Goal: Task Accomplishment & Management: Manage account settings

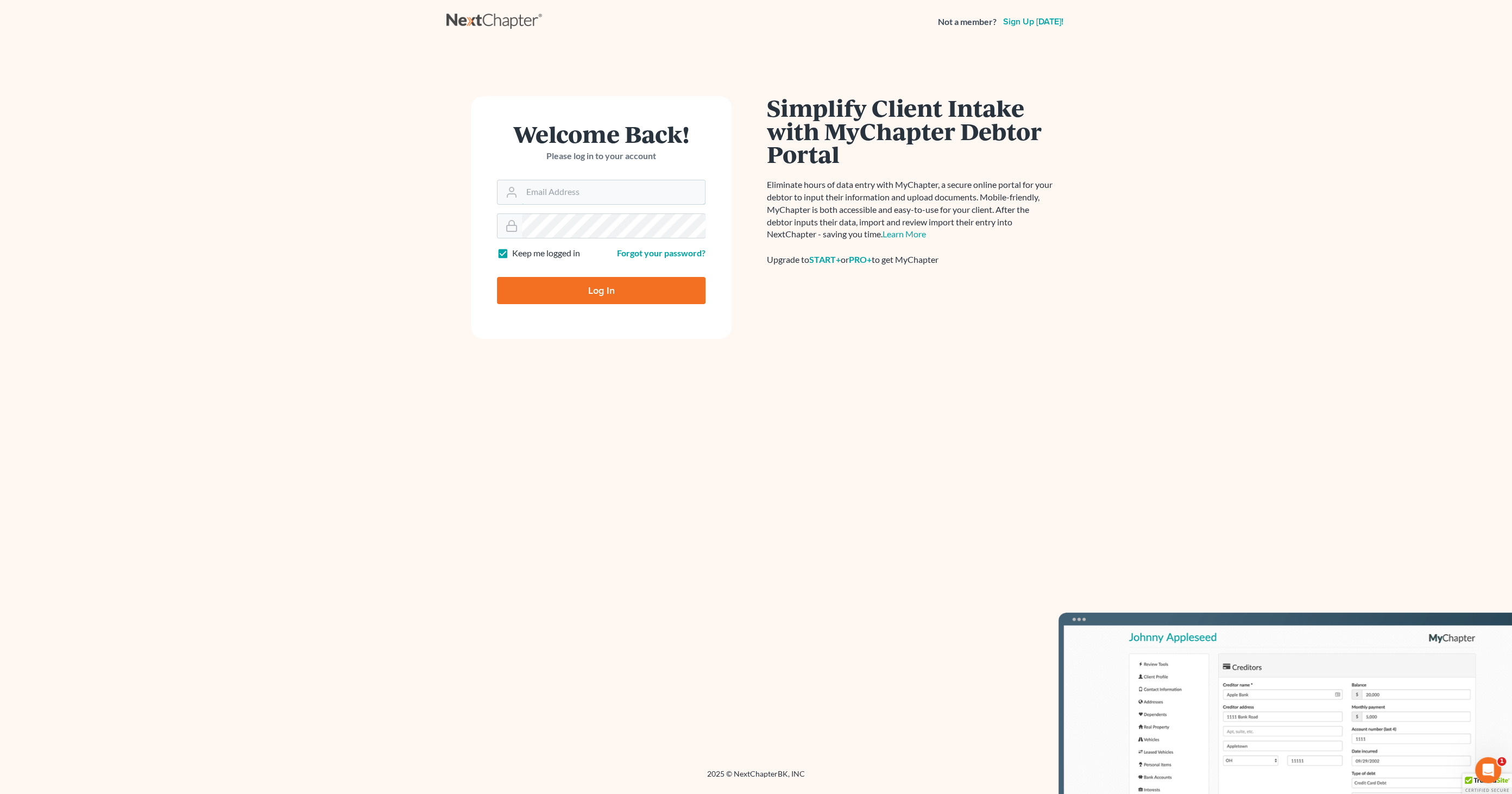
type input "info@emdlawfirm.com"
click at [544, 293] on input "Log In" at bounding box center [601, 291] width 208 height 27
type input "Thinking..."
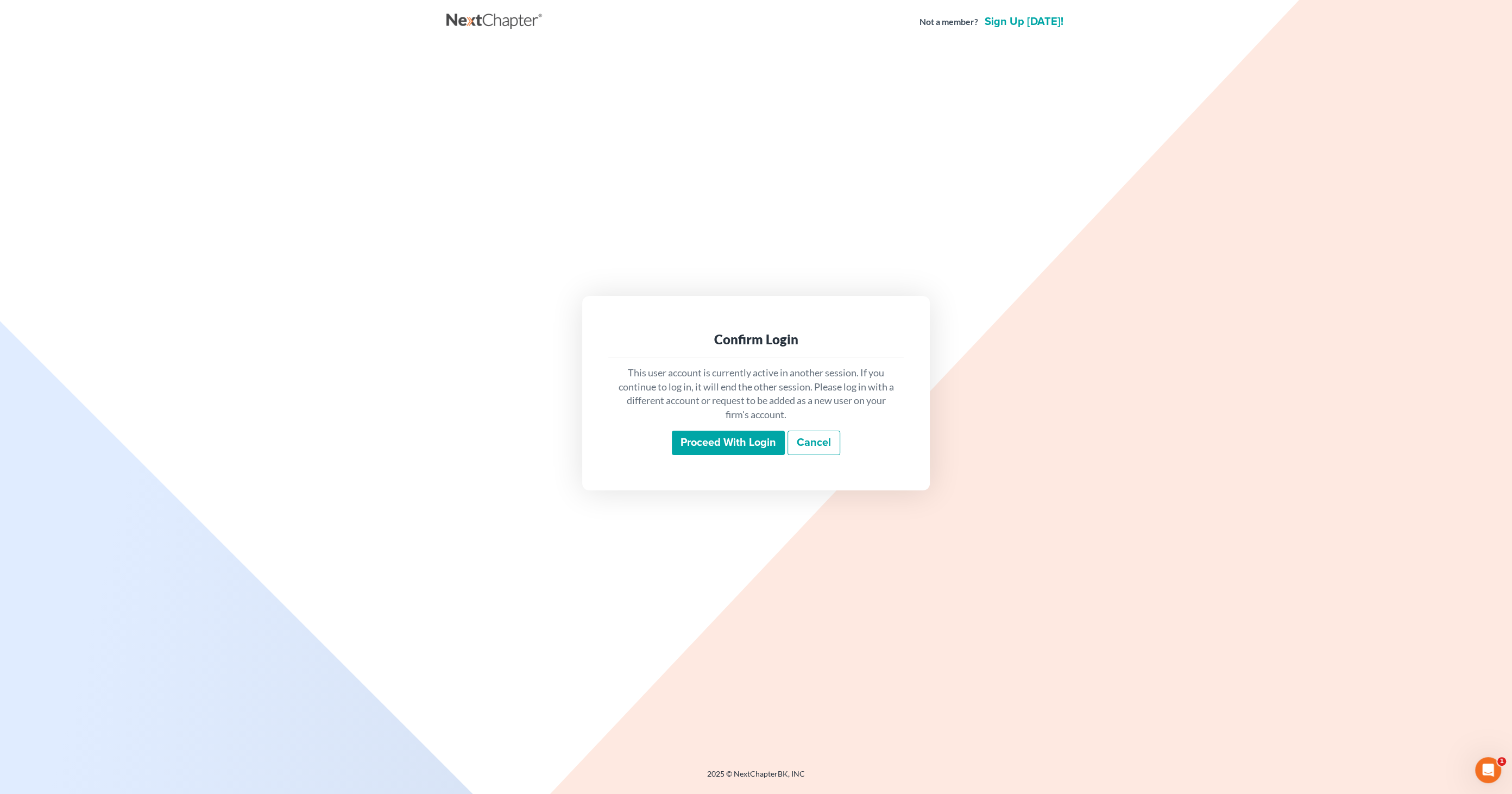
click at [739, 455] on input "Proceed with login" at bounding box center [728, 443] width 113 height 25
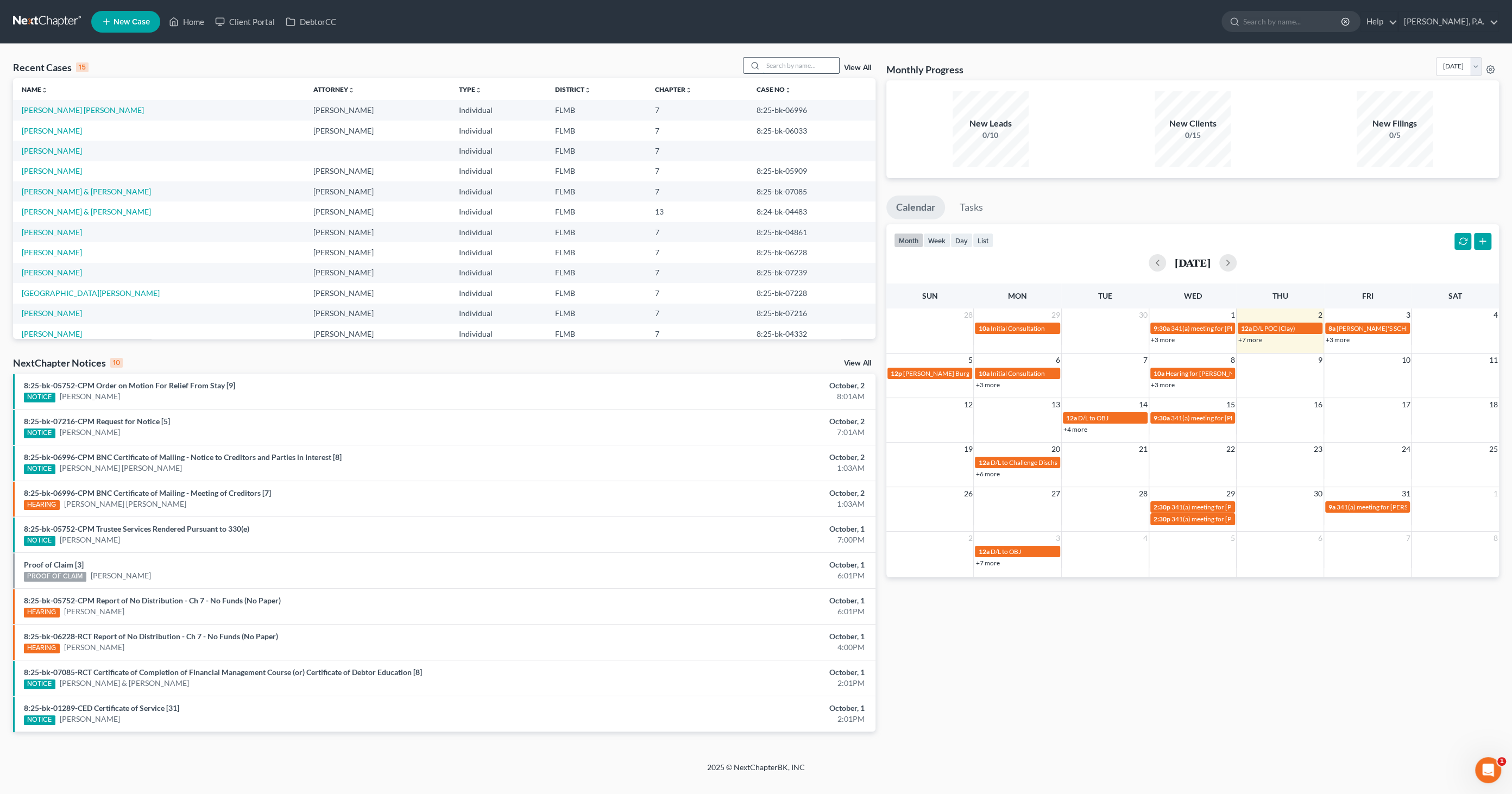
click at [783, 67] on input "search" at bounding box center [801, 65] width 76 height 16
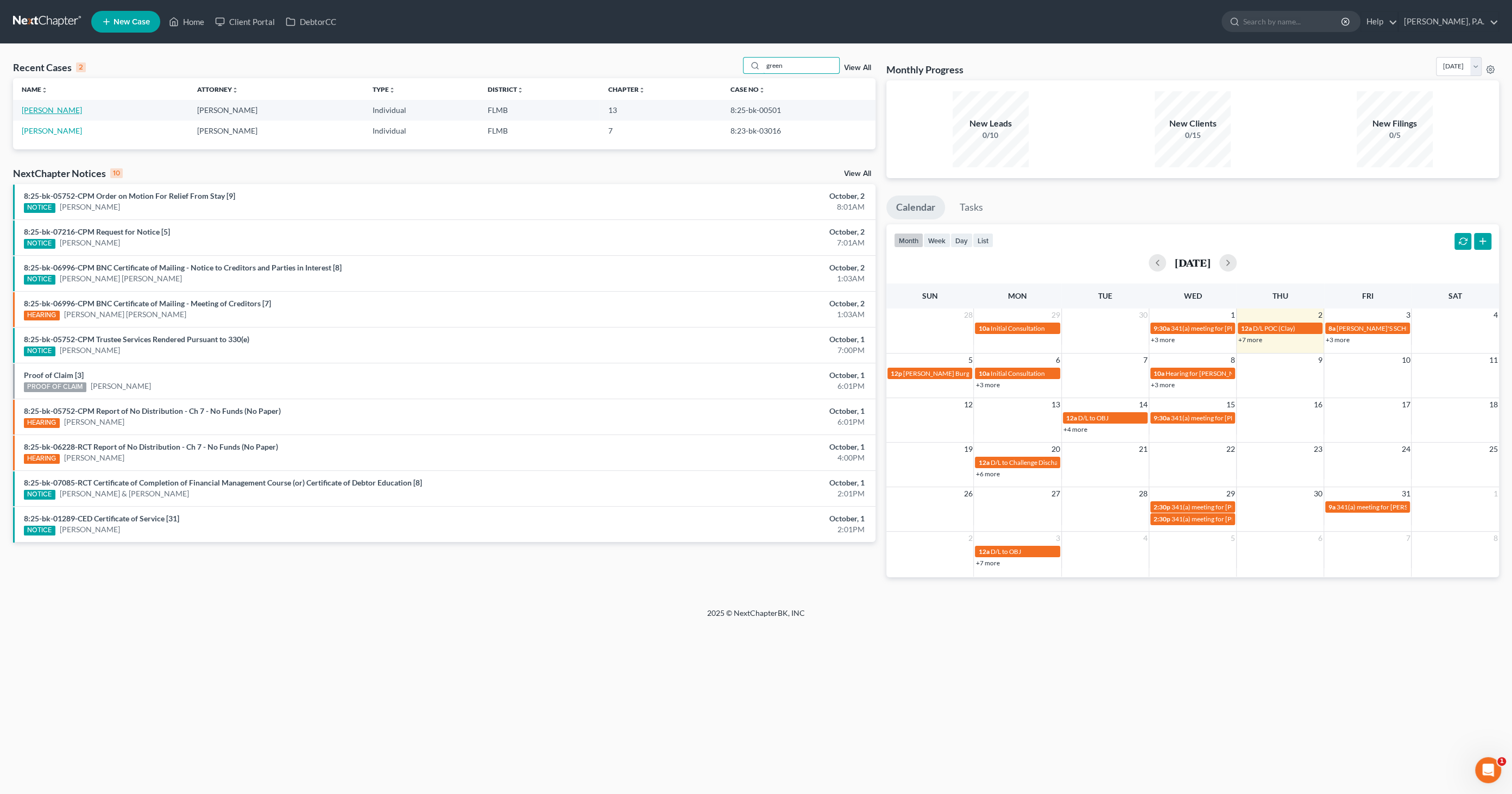
type input "green"
click at [56, 105] on link "Green, James" at bounding box center [52, 110] width 60 height 9
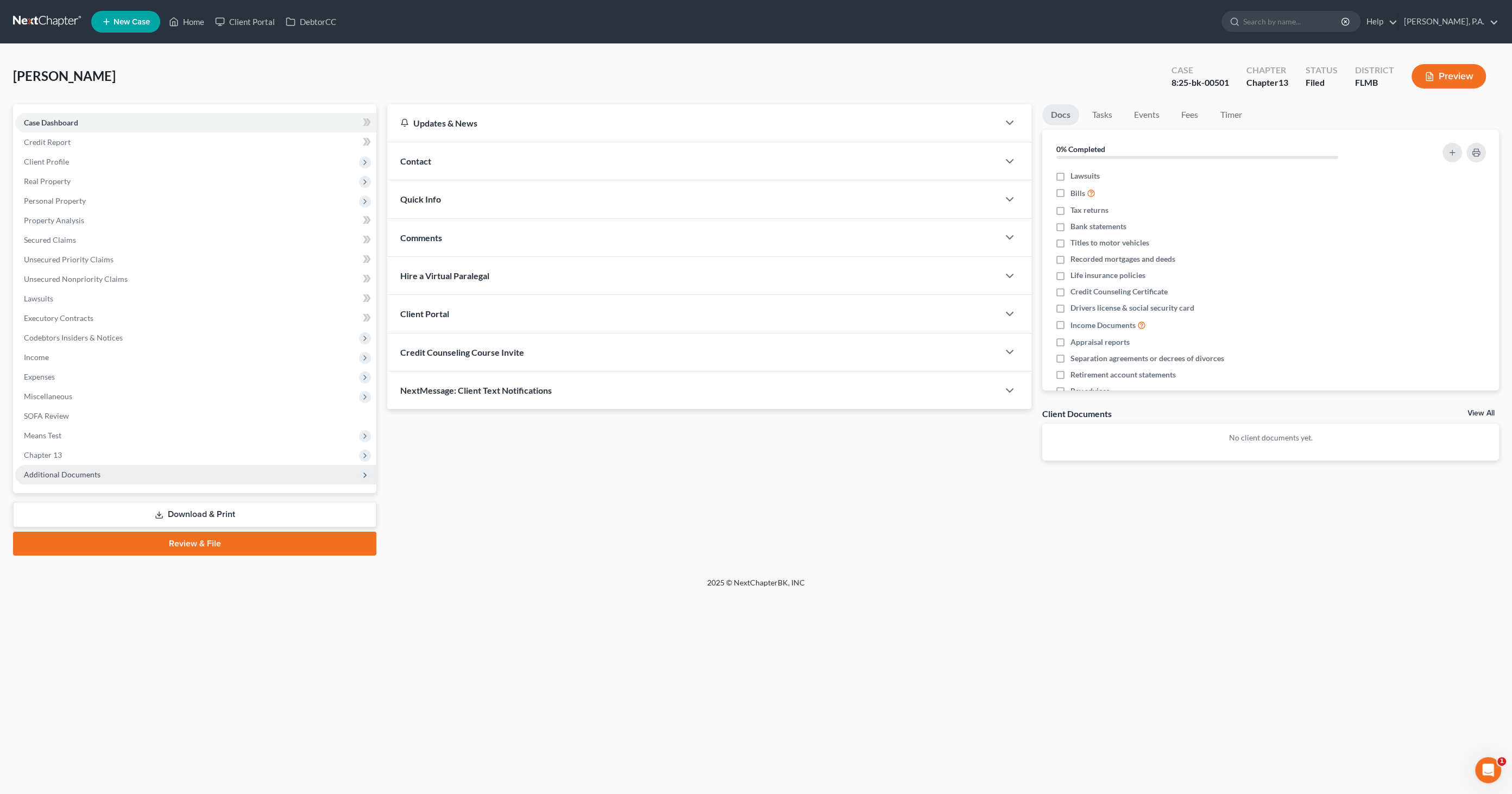
click at [81, 471] on span "Additional Documents" at bounding box center [62, 475] width 76 height 9
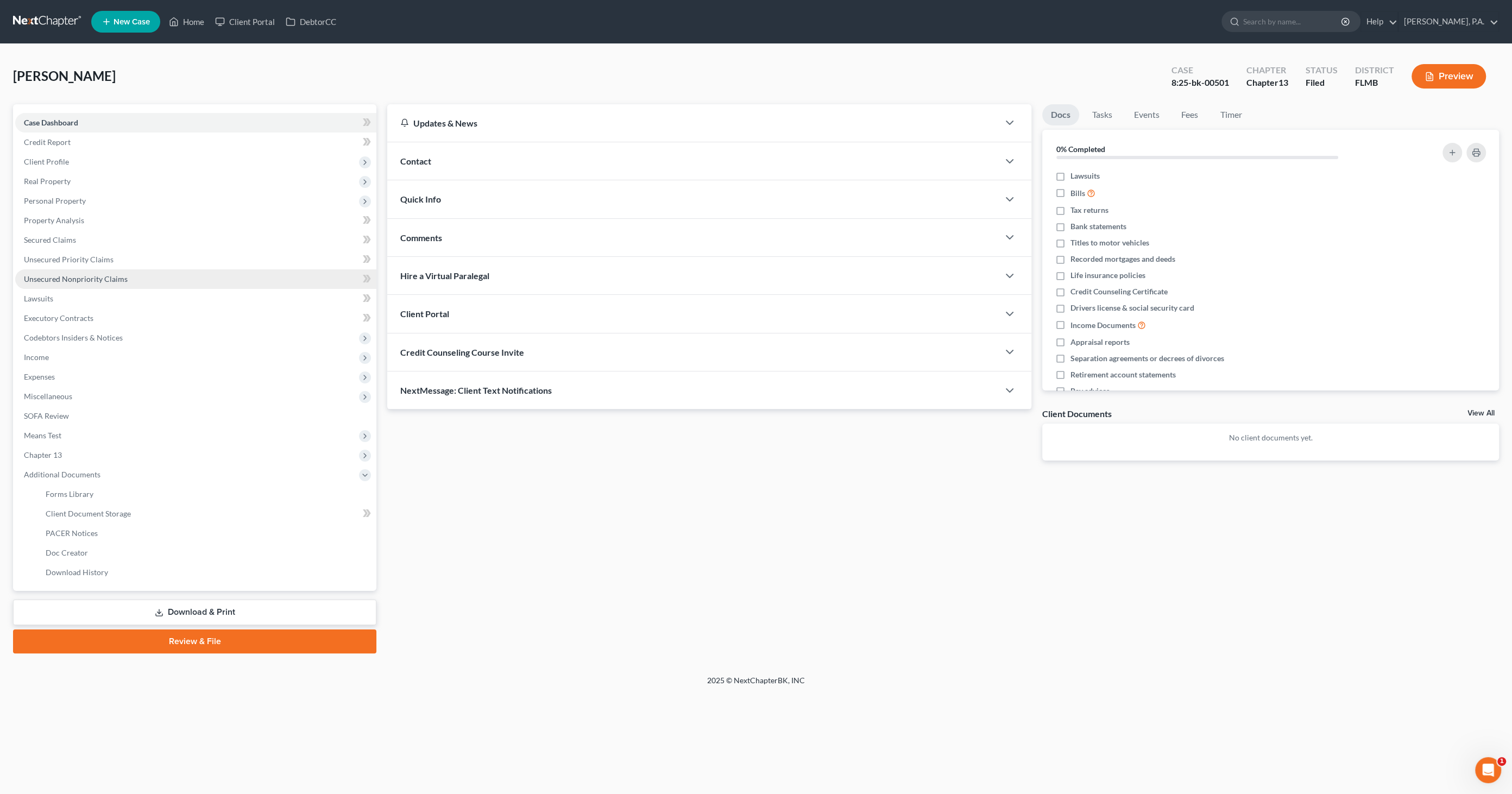
click at [69, 278] on span "Unsecured Nonpriority Claims" at bounding box center [76, 279] width 104 height 9
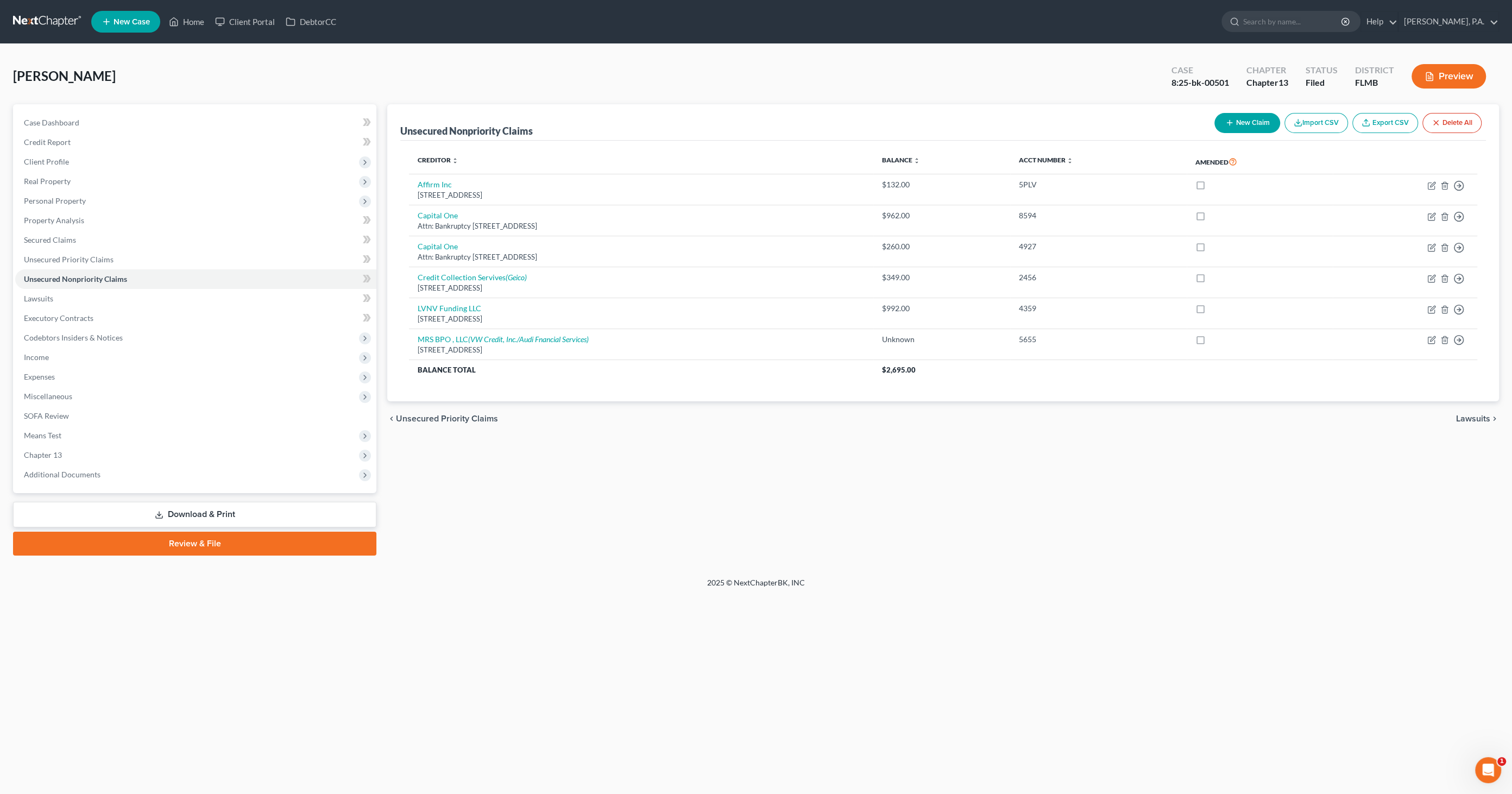
click at [1384, 122] on link "Export CSV" at bounding box center [1385, 122] width 65 height 20
click at [60, 262] on span "Unsecured Priority Claims" at bounding box center [69, 259] width 90 height 9
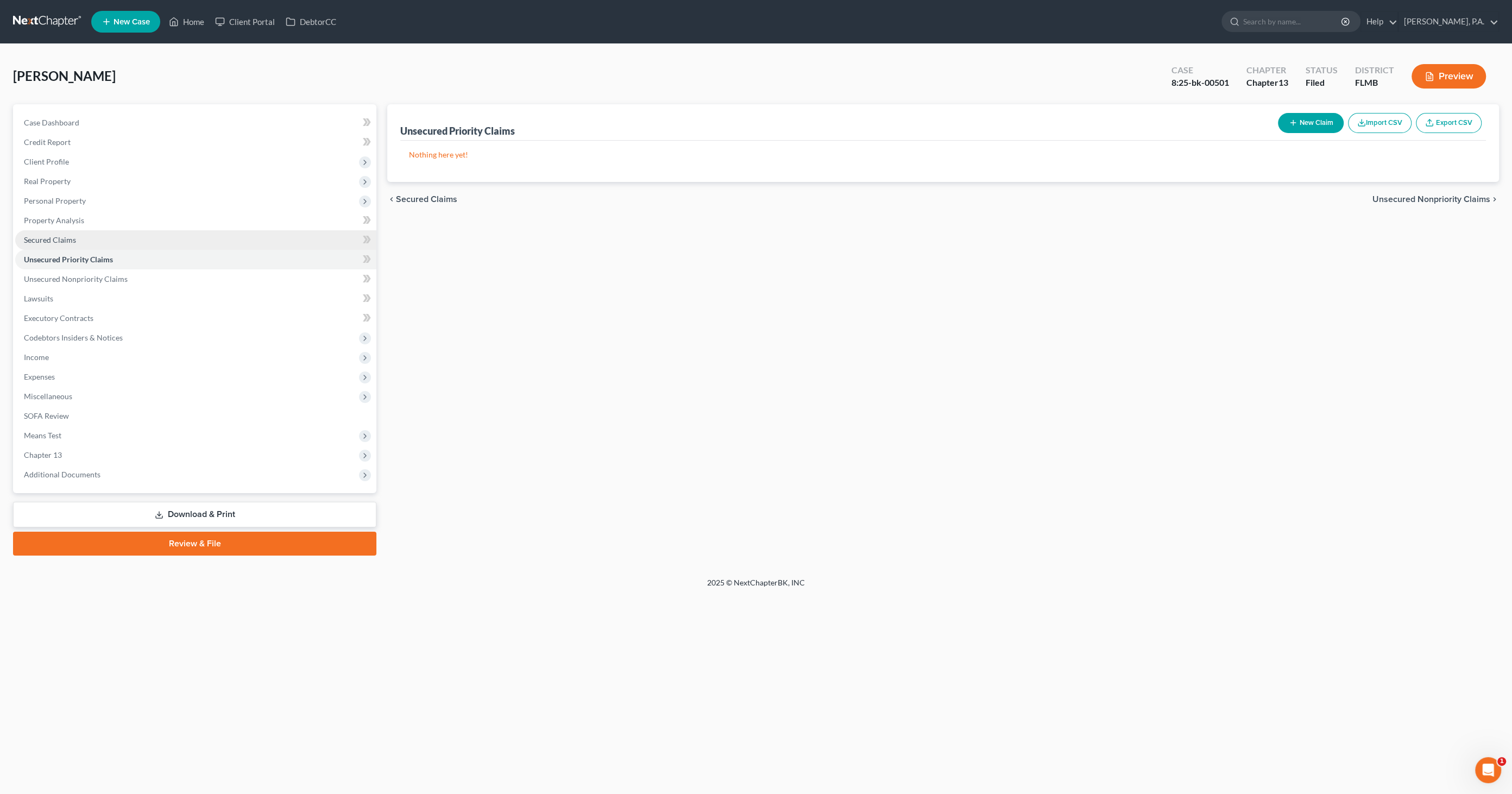
click at [62, 239] on span "Secured Claims" at bounding box center [49, 240] width 52 height 9
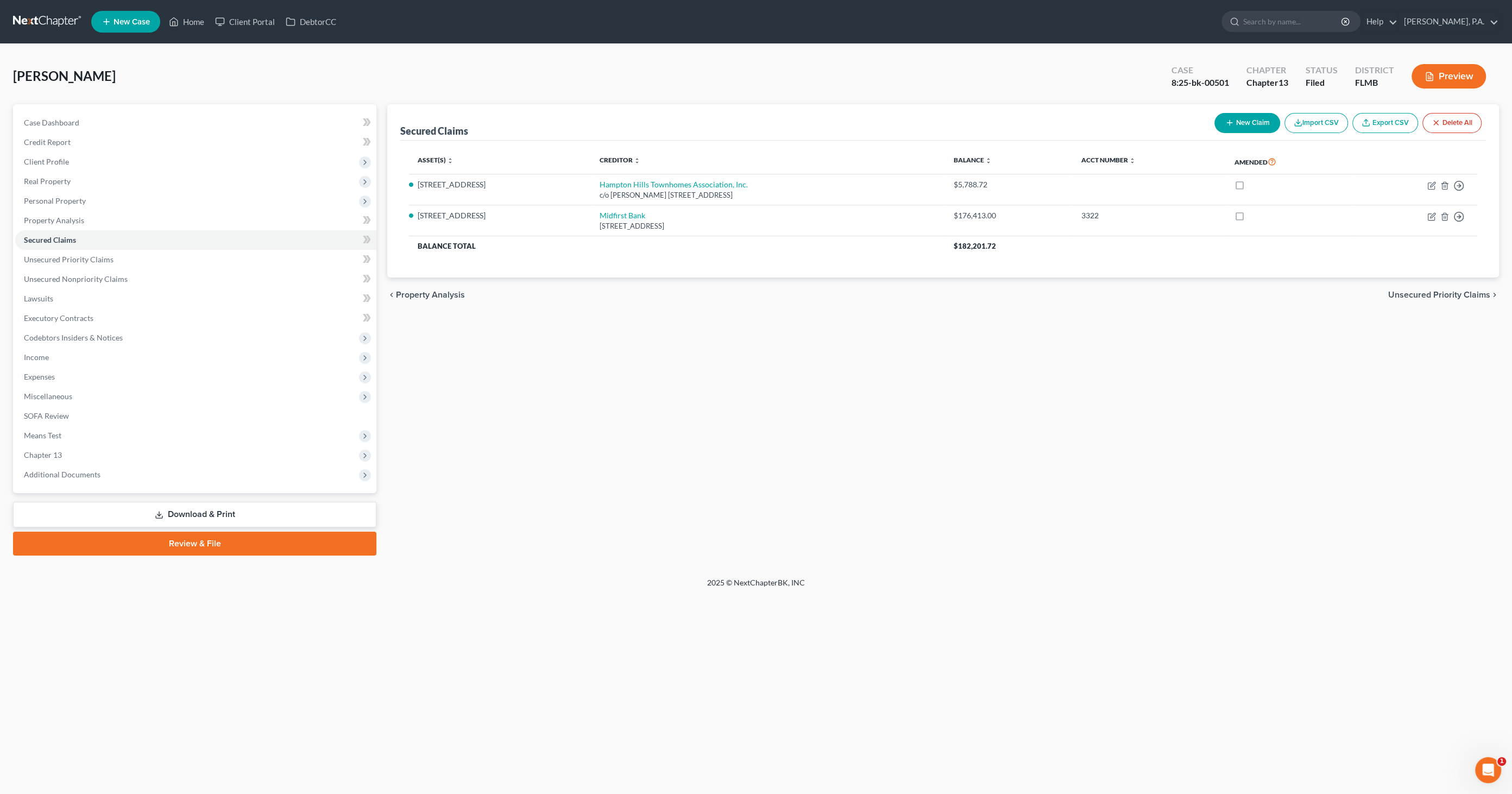
click at [1388, 122] on link "Export CSV" at bounding box center [1385, 122] width 65 height 20
click at [182, 512] on link "Download & Print" at bounding box center [194, 515] width 364 height 26
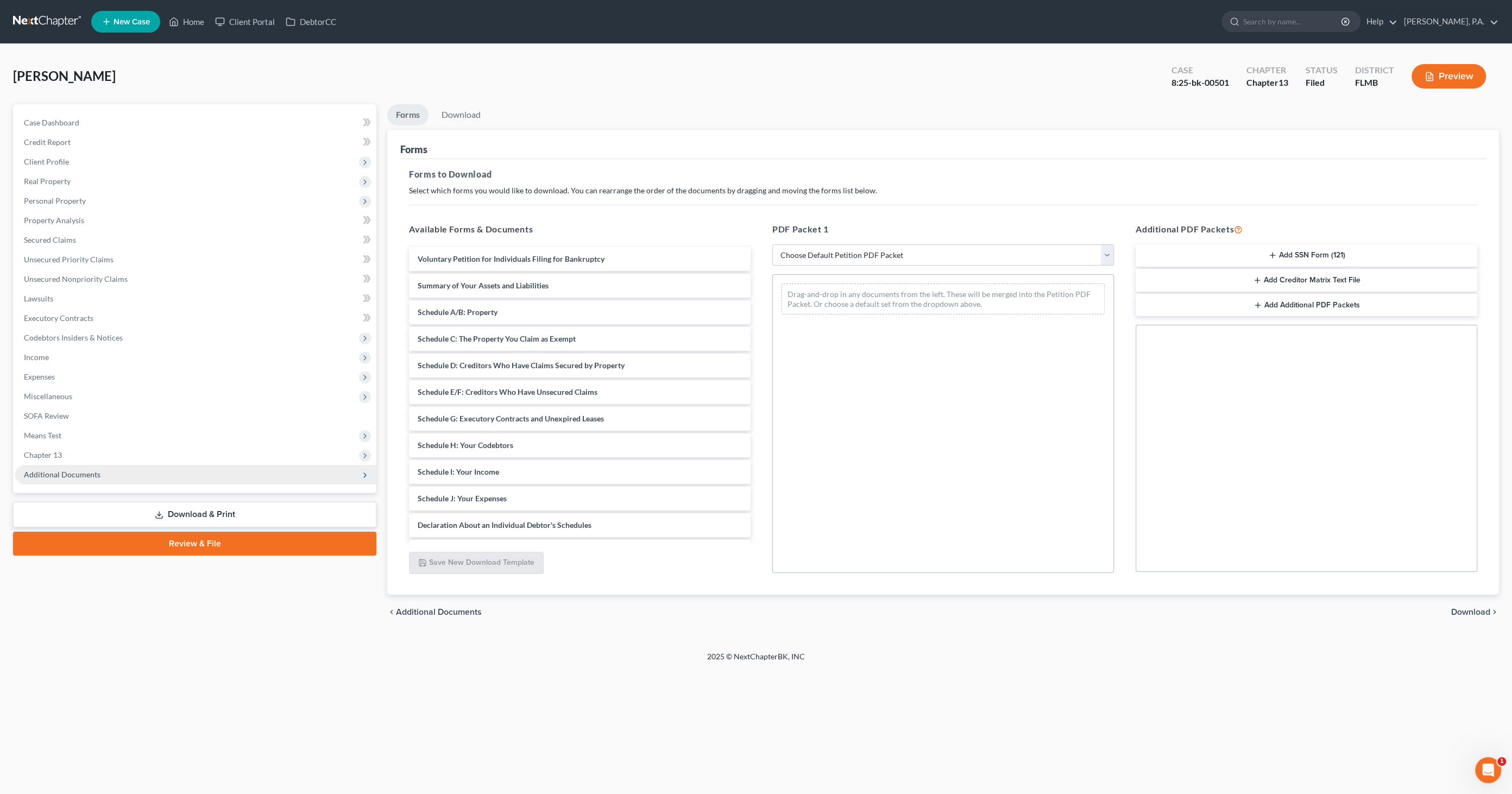
click at [80, 471] on span "Additional Documents" at bounding box center [62, 475] width 76 height 9
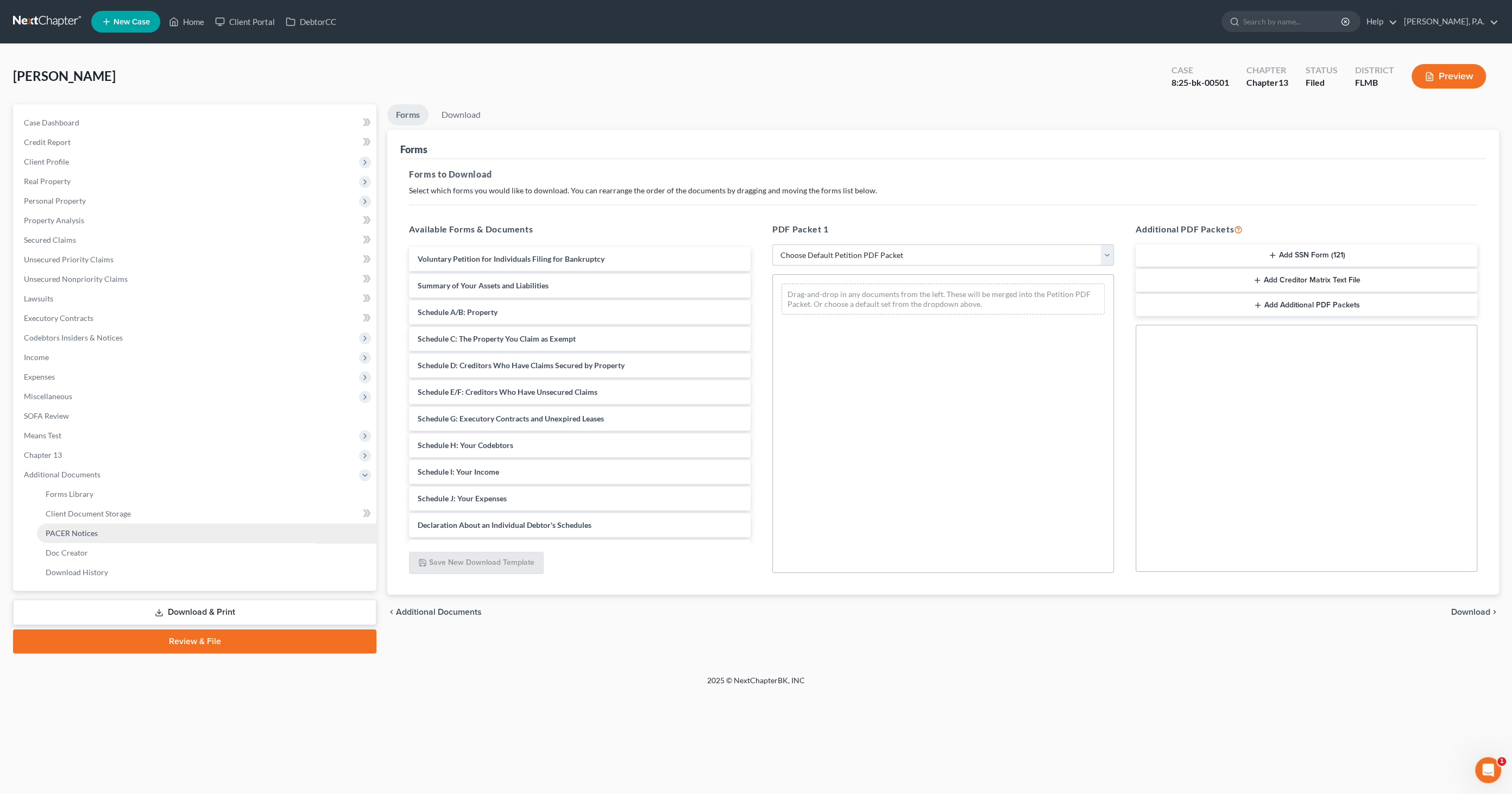
click at [97, 534] on link "PACER Notices" at bounding box center [206, 533] width 339 height 19
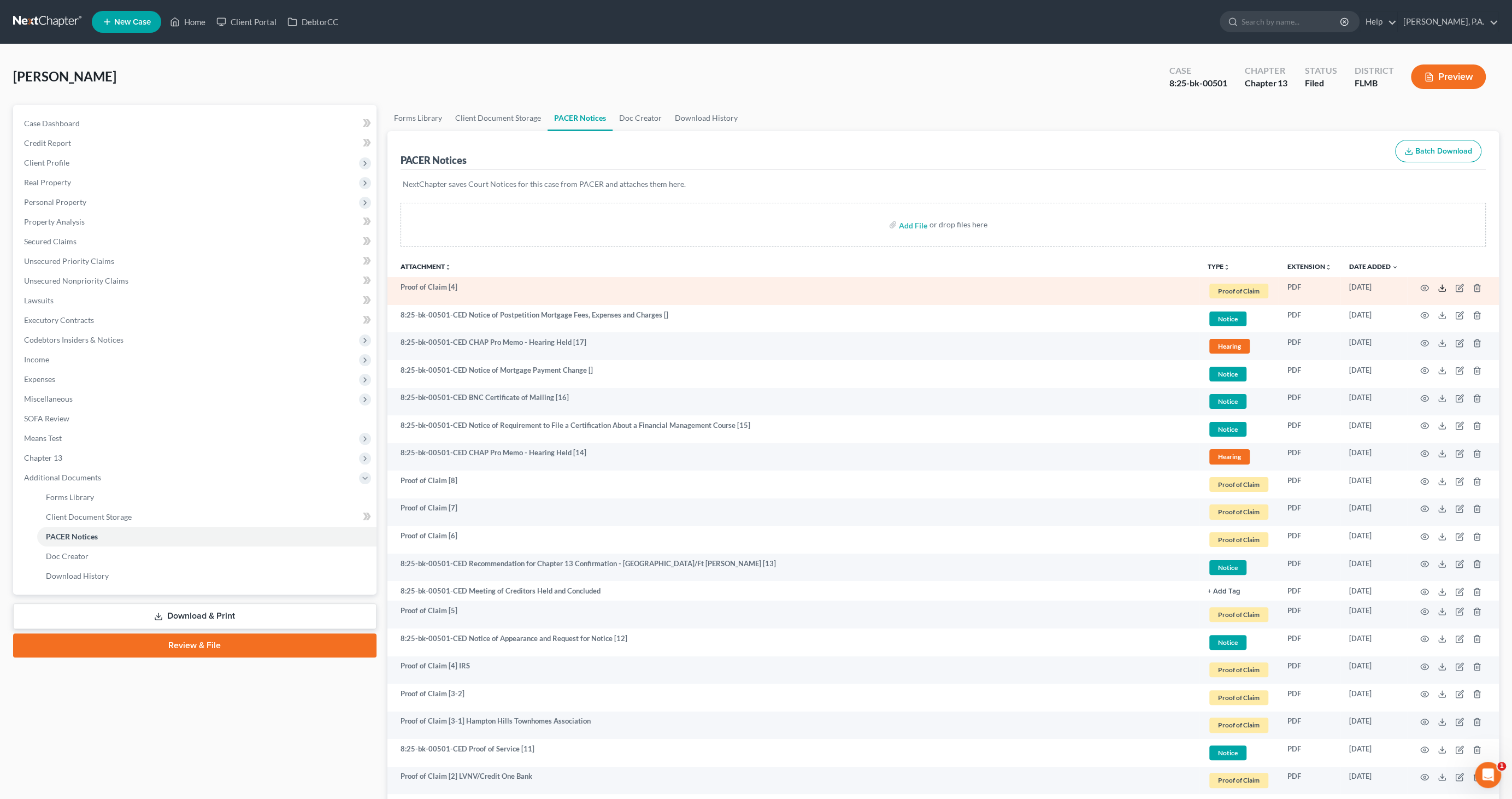
click at [1442, 285] on icon at bounding box center [1442, 288] width 9 height 9
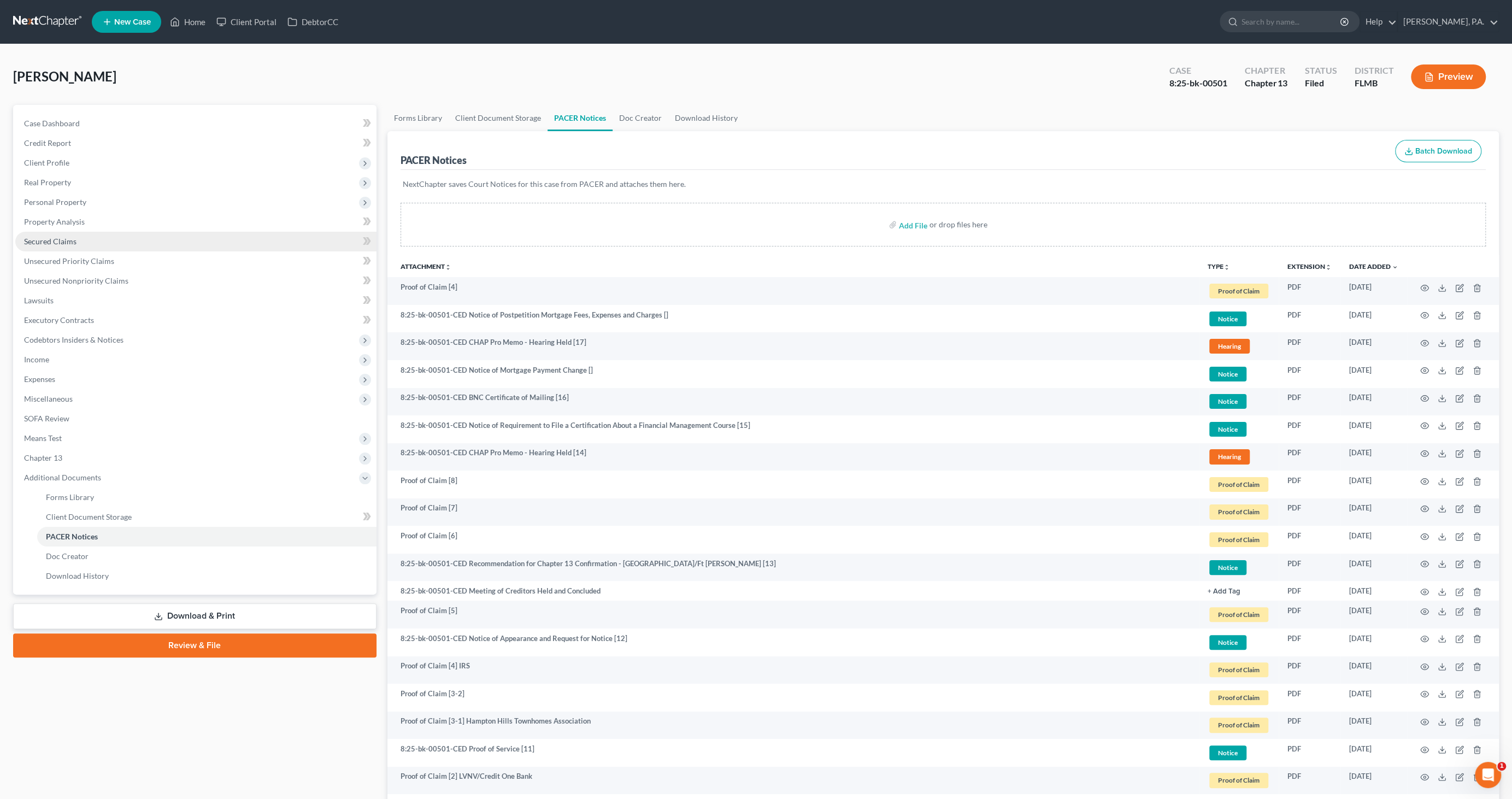
click at [63, 238] on span "Secured Claims" at bounding box center [50, 241] width 52 height 9
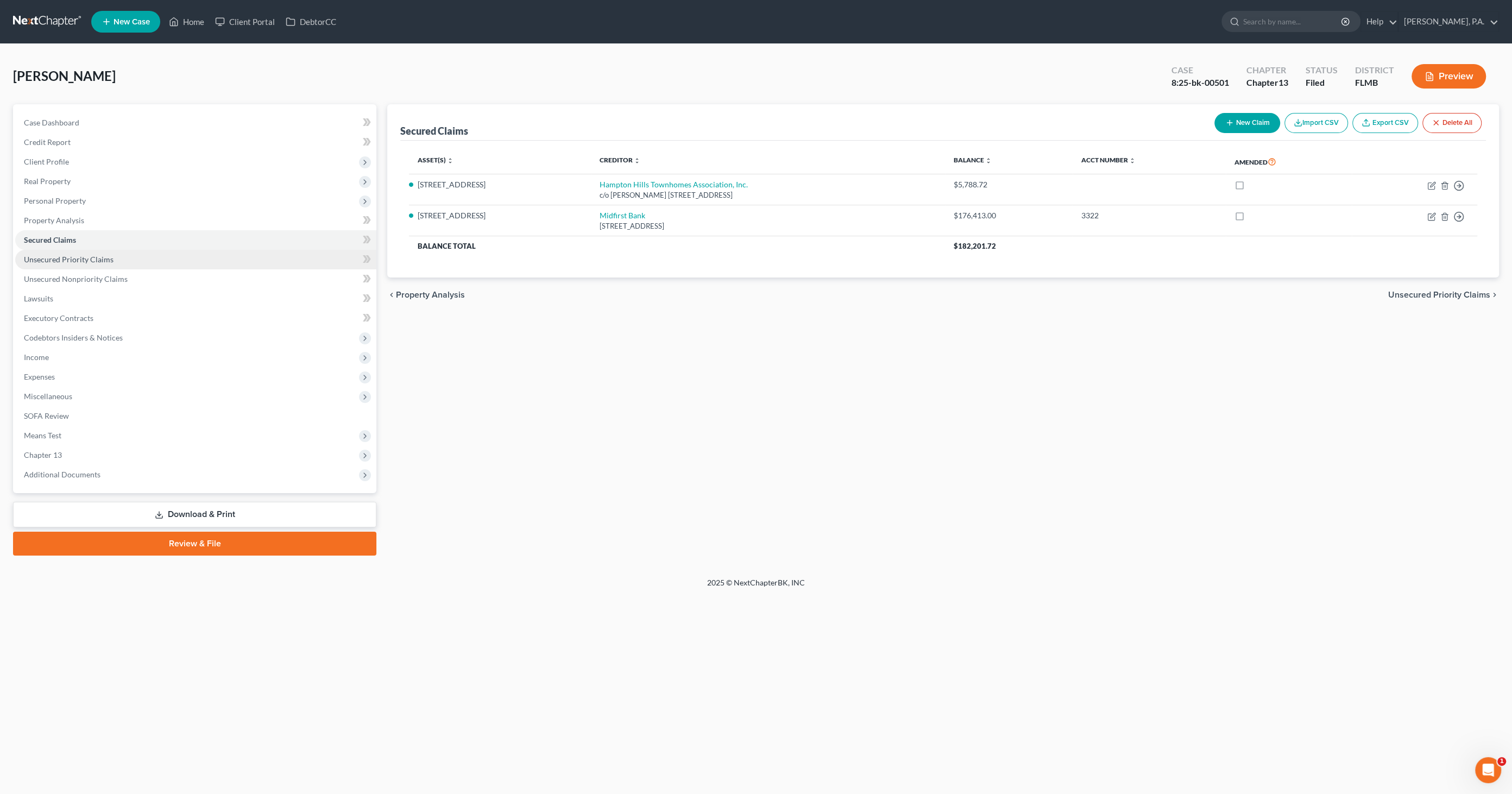
click at [63, 258] on span "Unsecured Priority Claims" at bounding box center [69, 259] width 90 height 9
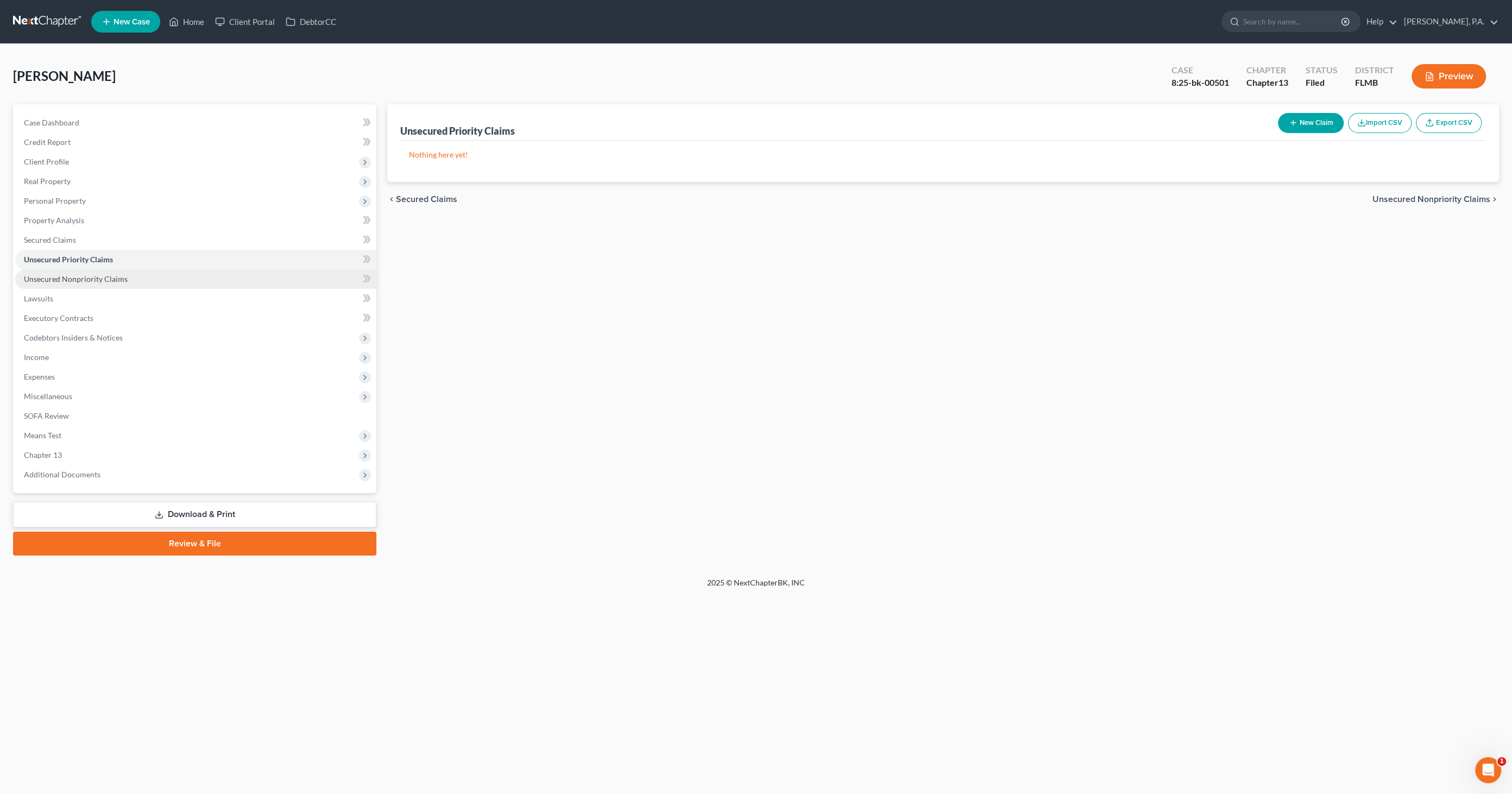
click at [58, 282] on span "Unsecured Nonpriority Claims" at bounding box center [76, 279] width 104 height 9
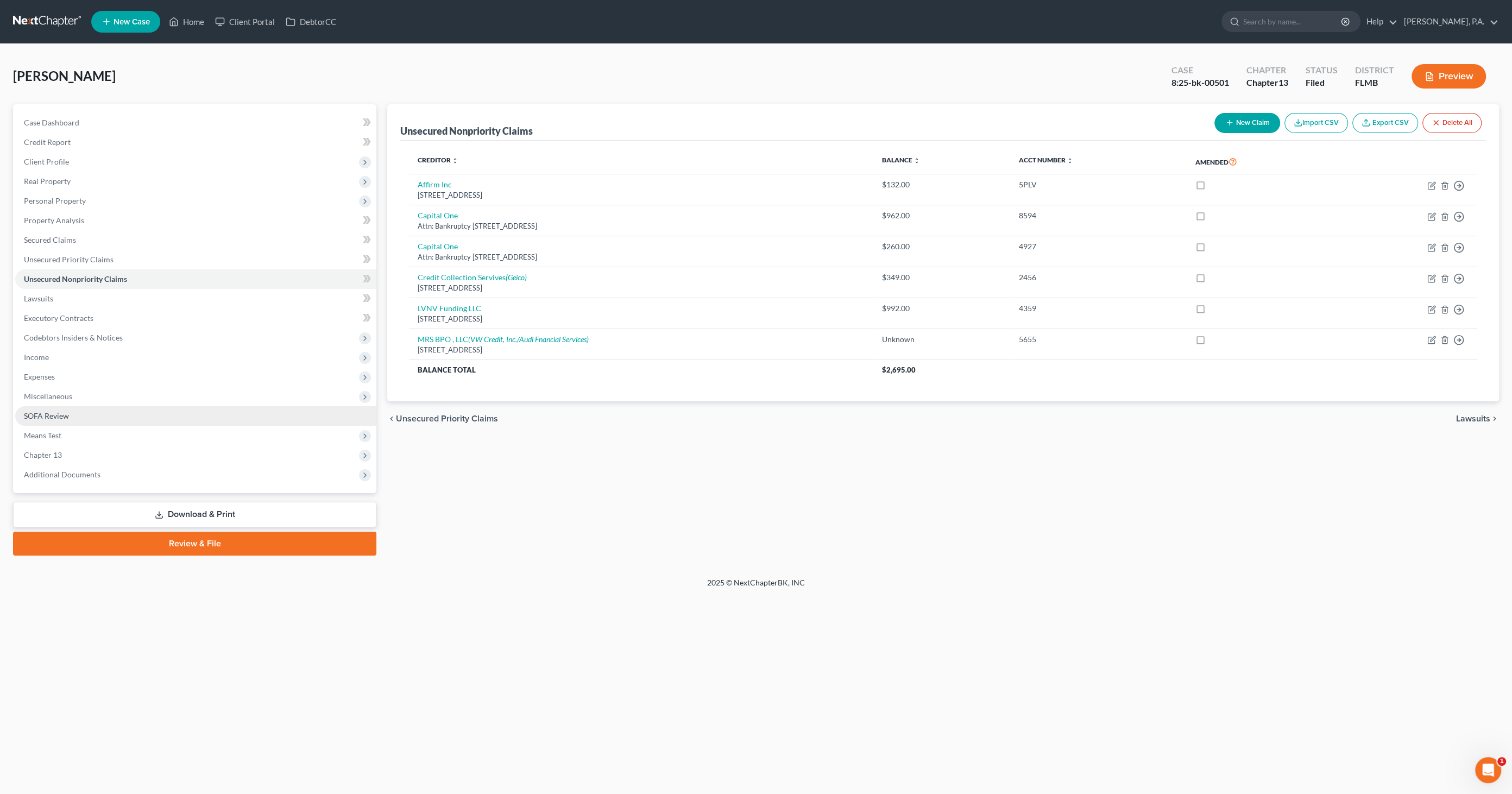
click at [60, 420] on link "SOFA Review" at bounding box center [196, 416] width 361 height 19
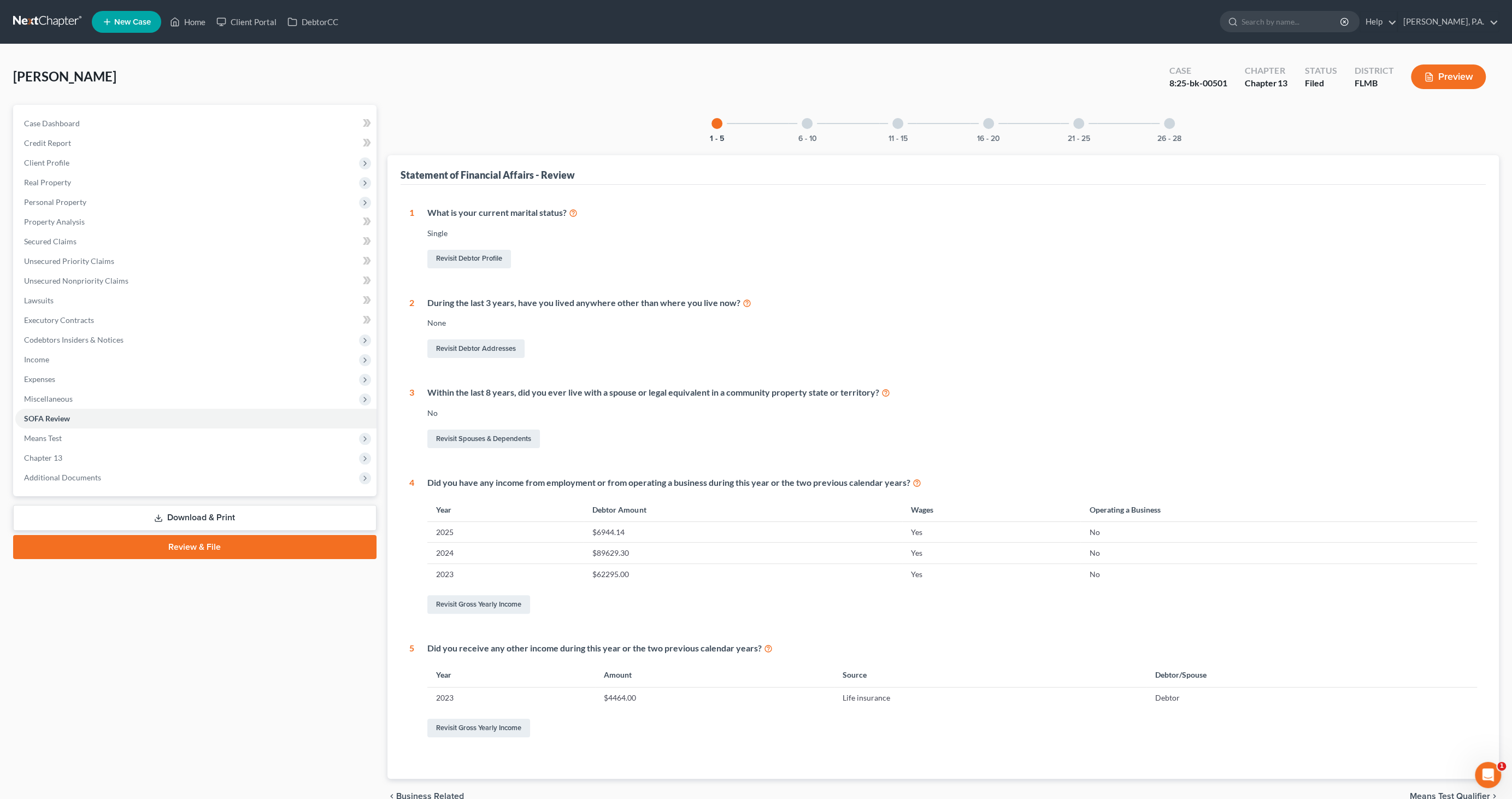
click at [994, 123] on div "16 - 20" at bounding box center [988, 124] width 37 height 37
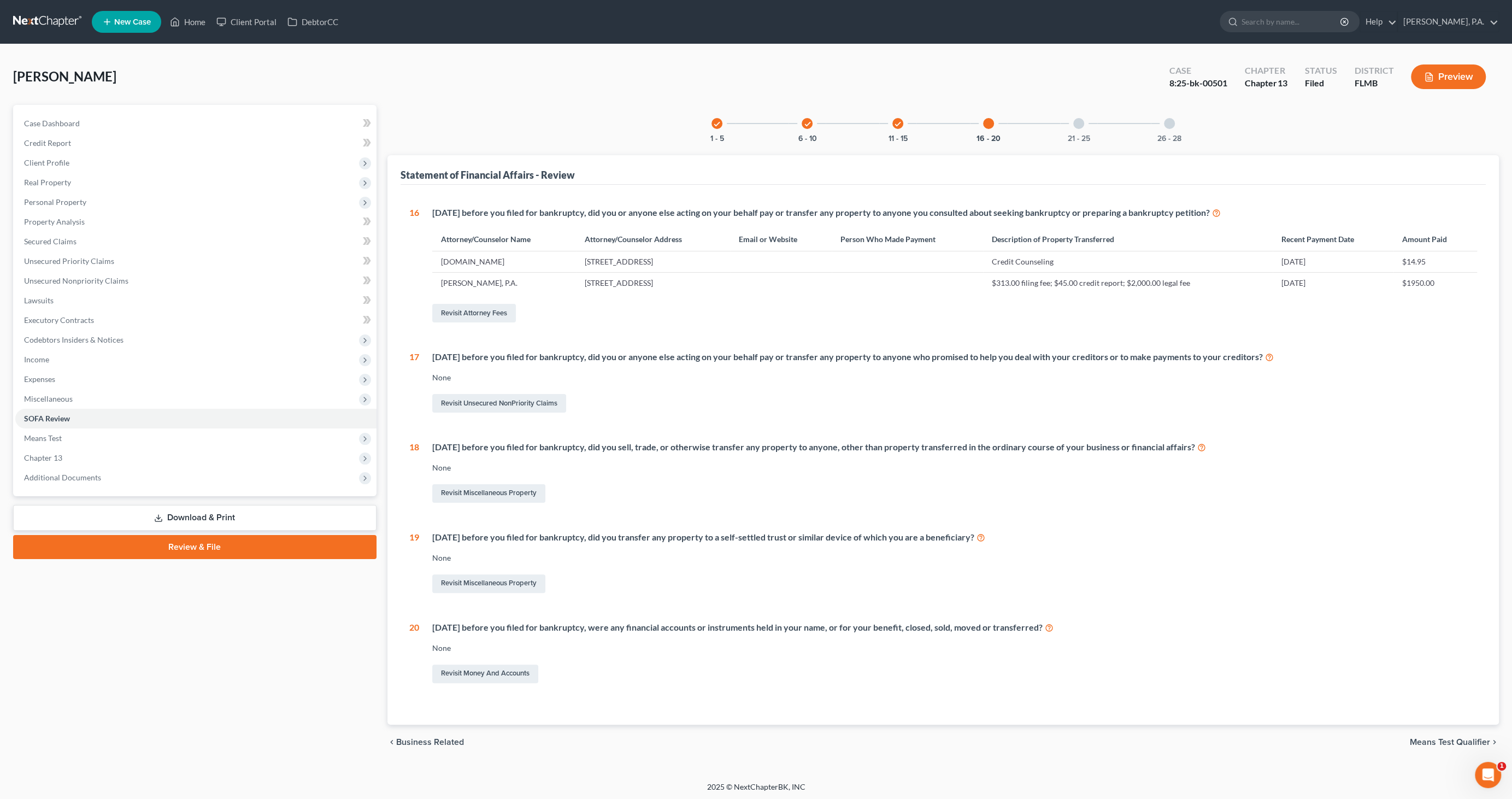
scroll to position [1, 0]
click at [75, 481] on span "Additional Documents" at bounding box center [196, 477] width 361 height 19
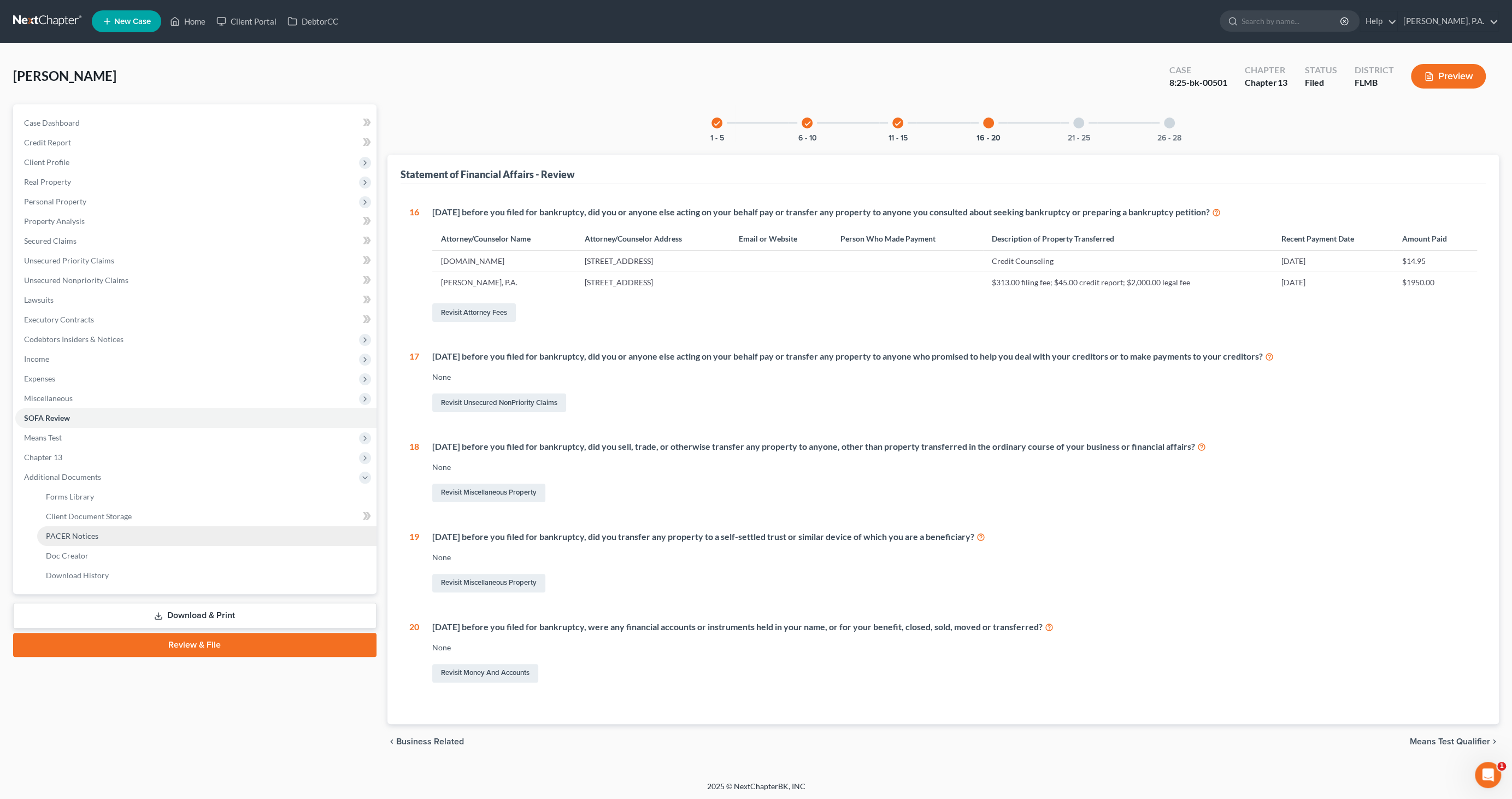
click at [83, 538] on span "PACER Notices" at bounding box center [72, 536] width 52 height 9
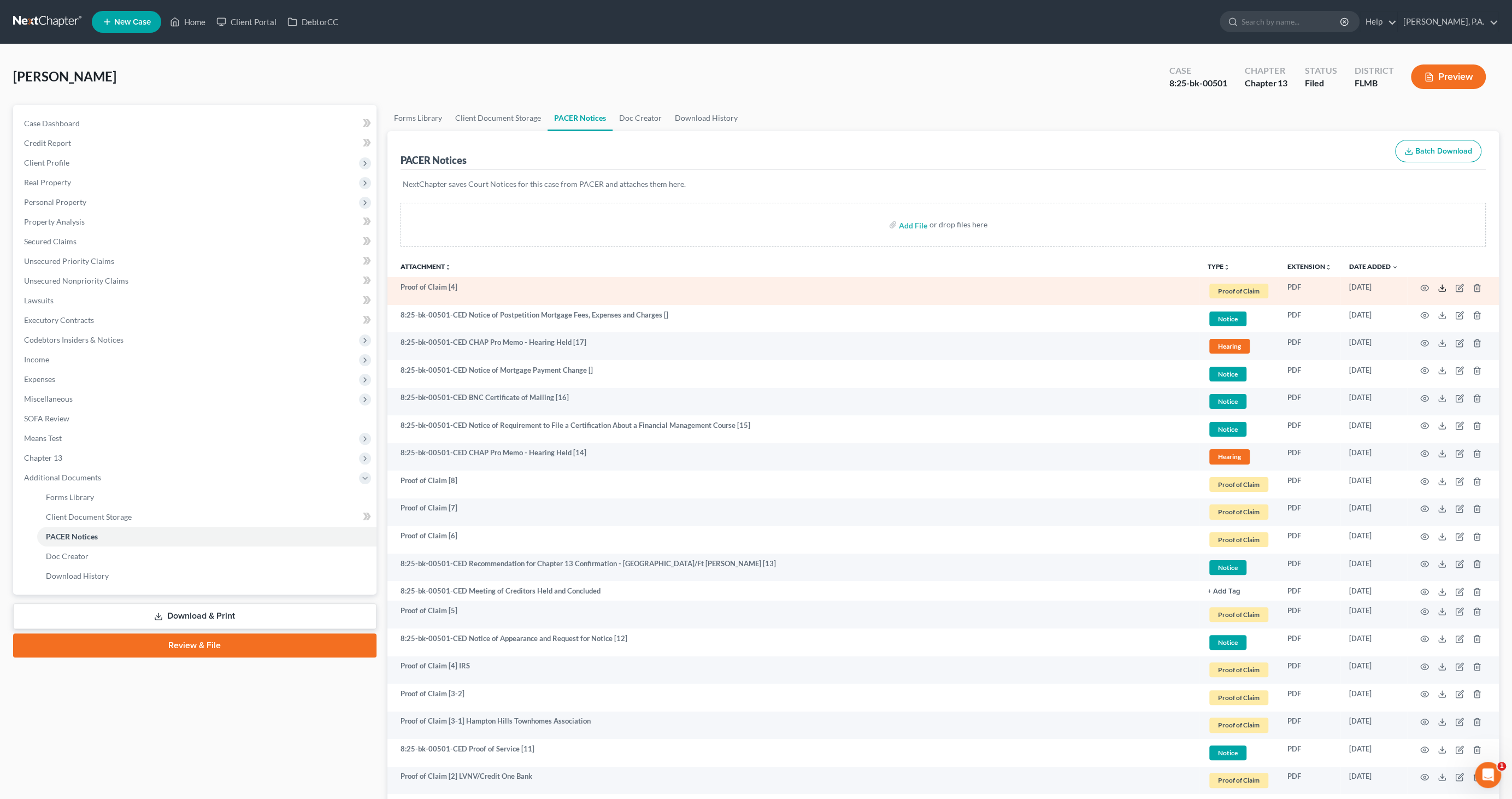
click at [1444, 287] on icon at bounding box center [1442, 288] width 9 height 9
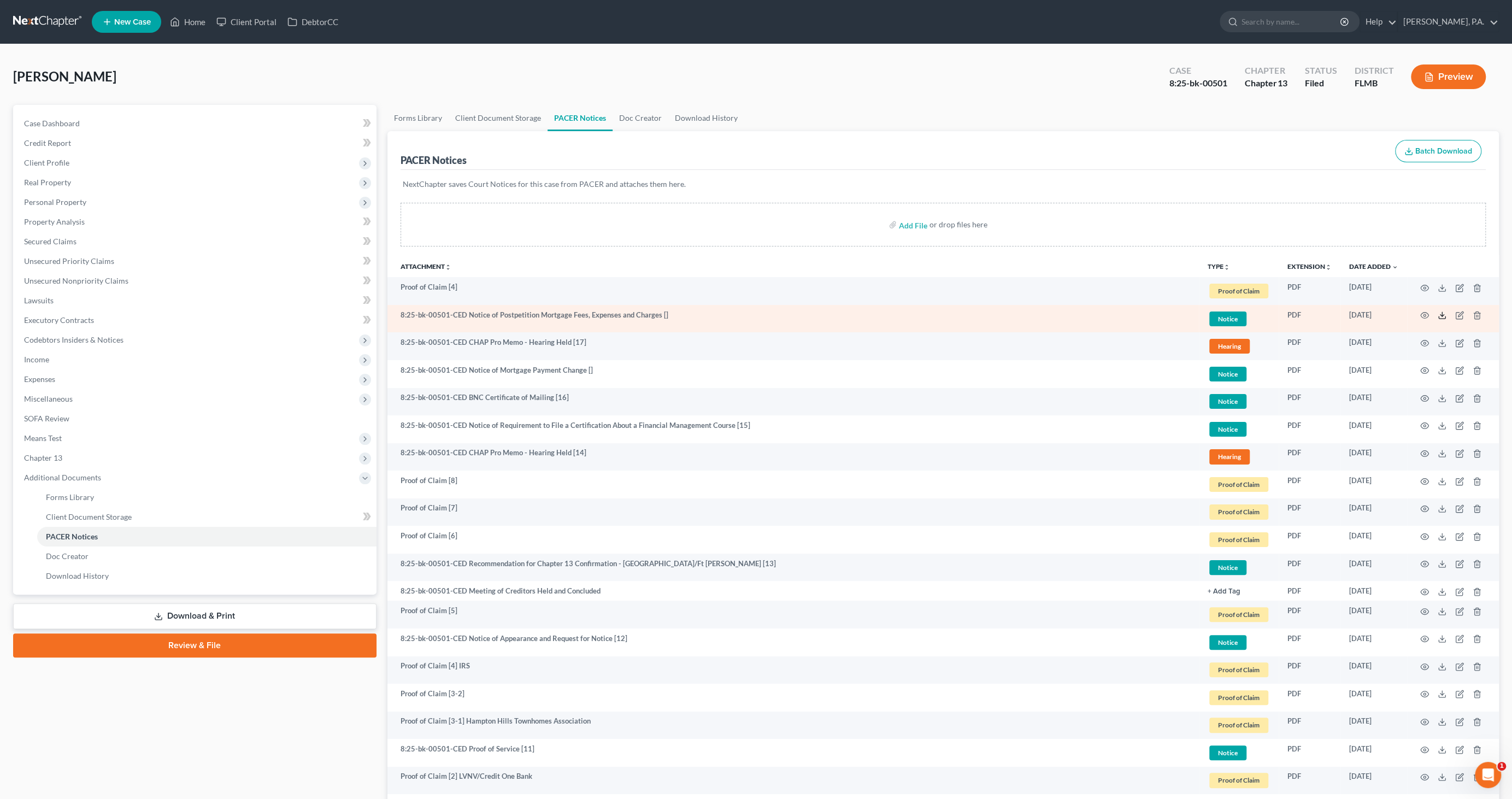
click at [1442, 316] on icon at bounding box center [1442, 316] width 9 height 9
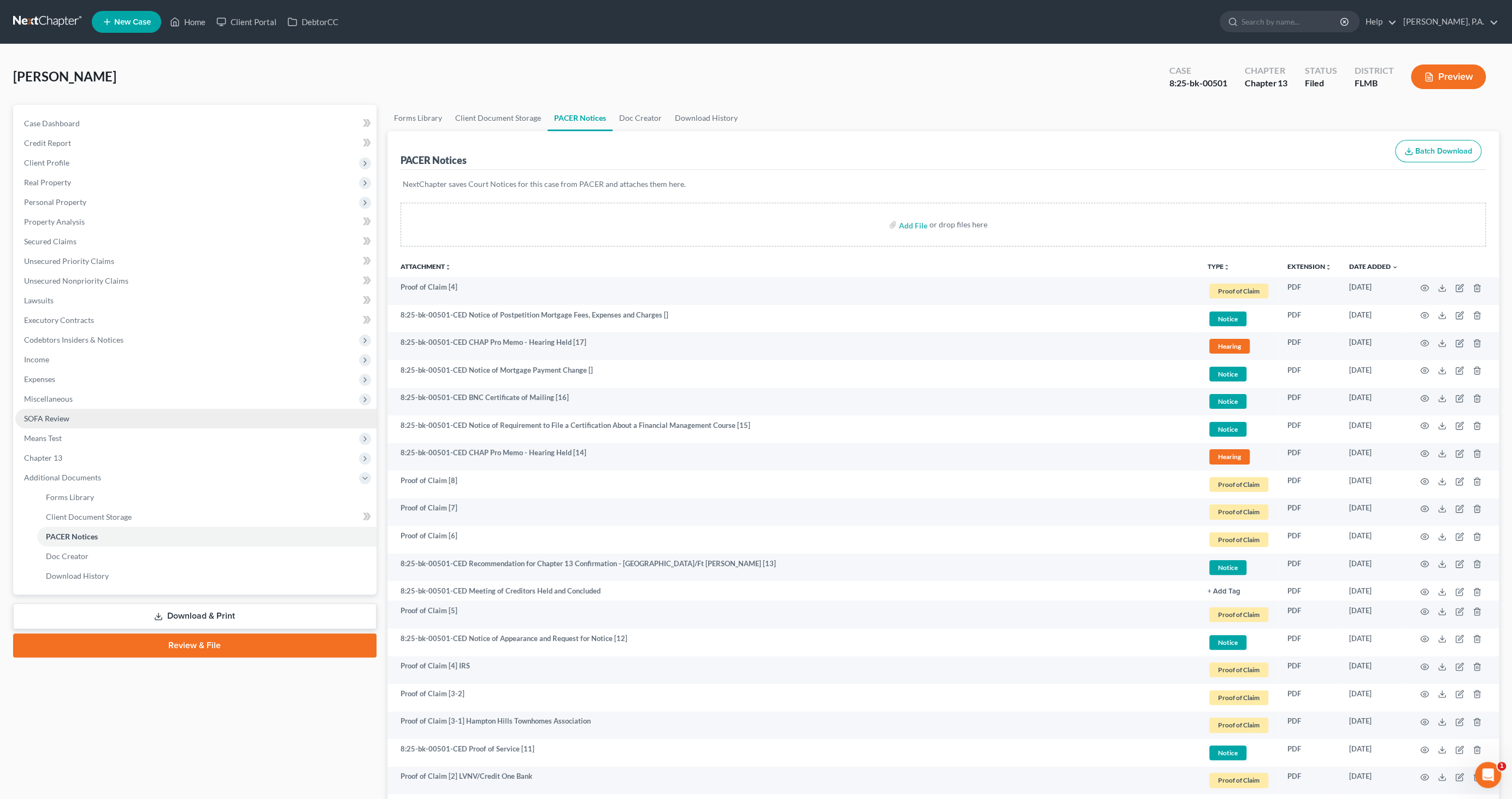
click at [68, 419] on span "SOFA Review" at bounding box center [46, 418] width 45 height 9
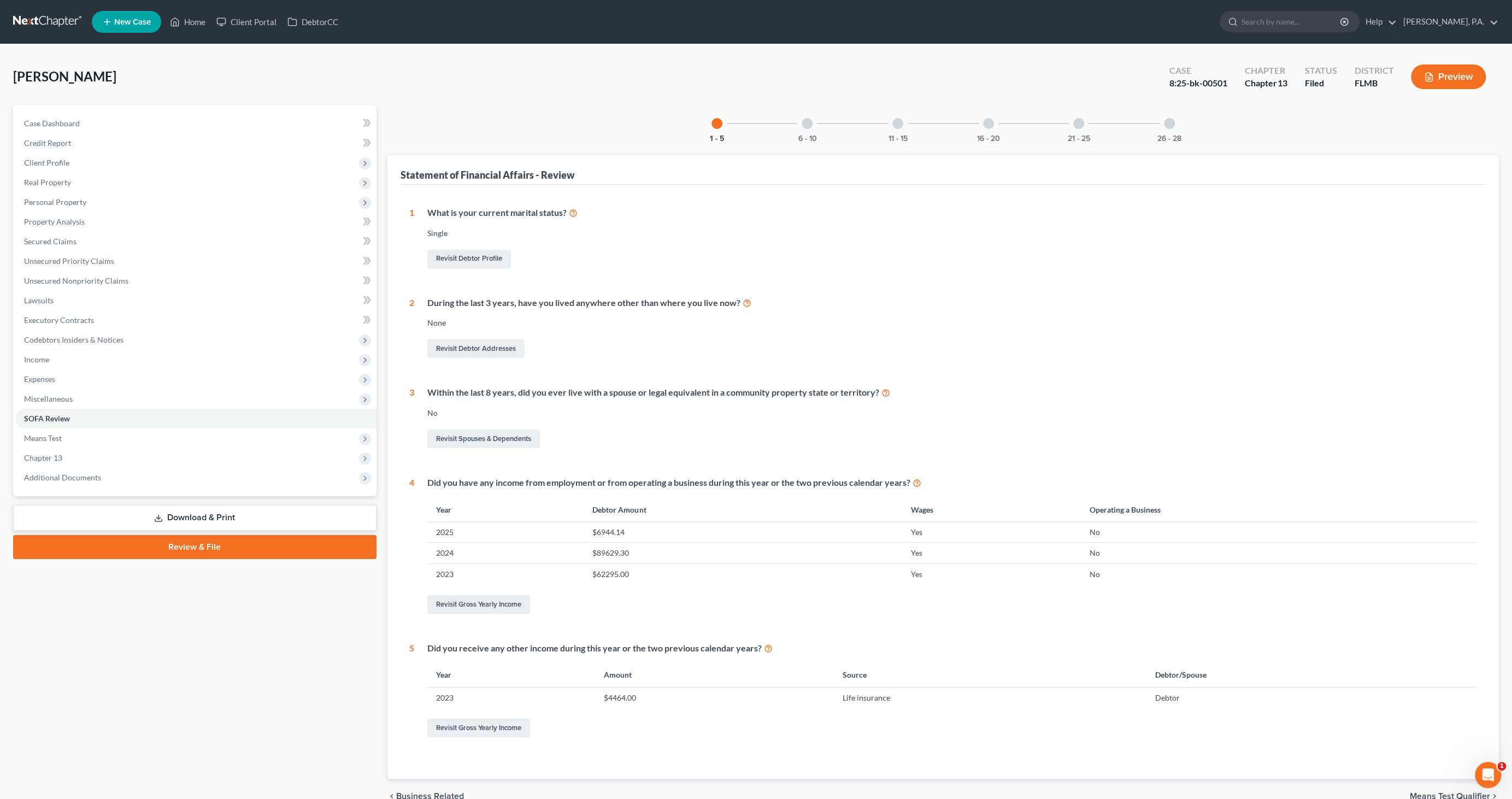
click at [1455, 81] on button "Preview" at bounding box center [1448, 77] width 75 height 25
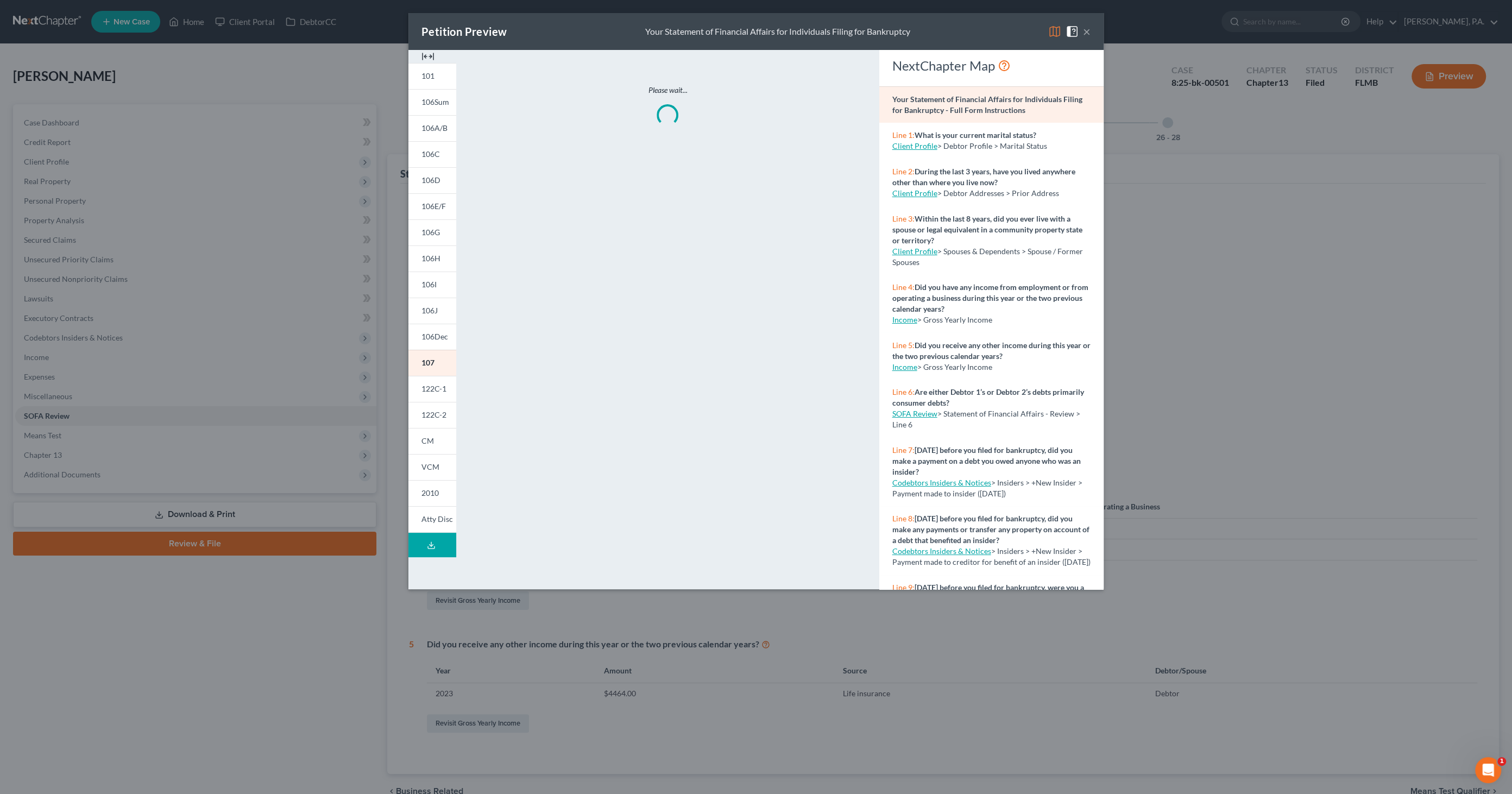
click at [425, 55] on img at bounding box center [428, 56] width 13 height 13
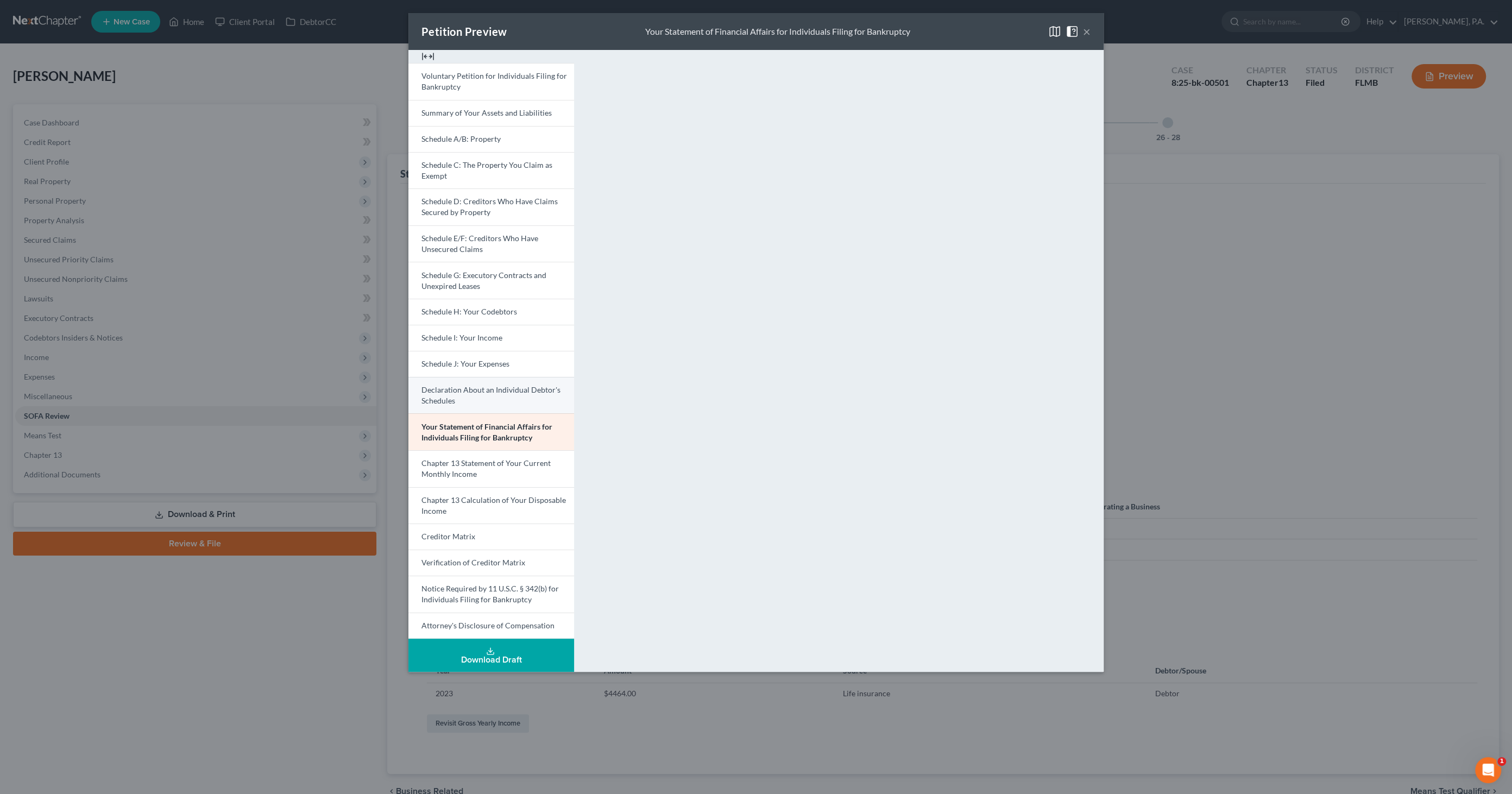
click at [477, 400] on link "Declaration About an Individual Debtor's Schedules" at bounding box center [491, 396] width 165 height 37
click at [509, 428] on span "Your Statement of Financial Affairs for Individuals Filing for Bankruptcy" at bounding box center [486, 432] width 130 height 20
click at [471, 140] on span "Schedule A/B: Property" at bounding box center [461, 139] width 80 height 9
click at [485, 428] on span "Your Statement of Financial Affairs for Individuals Filing for Bankruptcy" at bounding box center [486, 432] width 130 height 20
click at [513, 240] on span "Schedule E/F: Creditors Who Have Unsecured Claims" at bounding box center [480, 243] width 117 height 20
